Goal: Participate in discussion

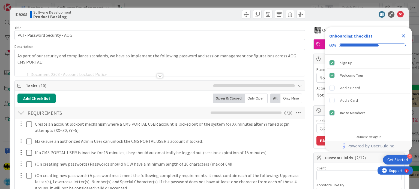
type textarea "x"
click at [157, 74] on div at bounding box center [160, 76] width 6 height 4
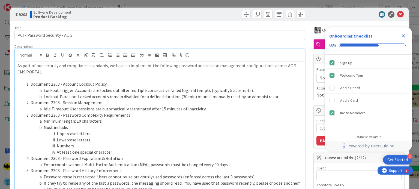
type textarea "x"
click at [397, 15] on icon at bounding box center [400, 14] width 7 height 7
